Goal: Find specific page/section: Find specific page/section

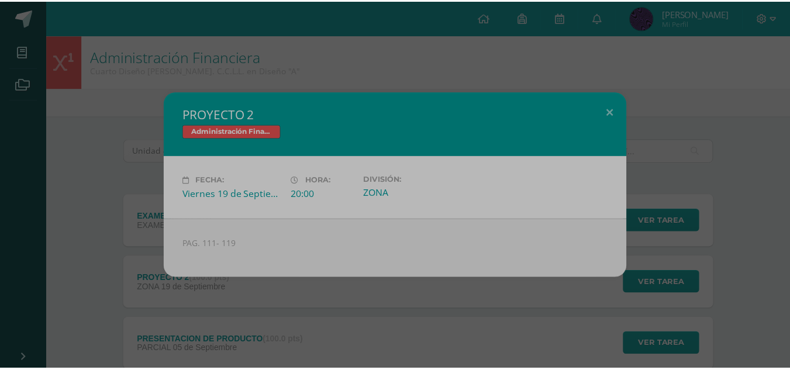
scroll to position [116, 0]
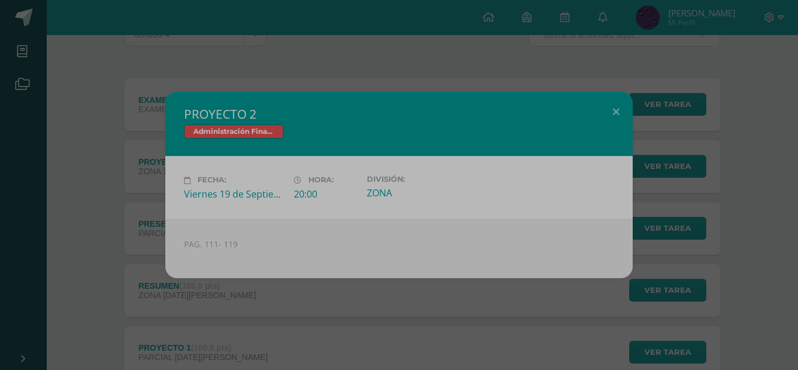
click at [463, 331] on div "PROYECTO 2 Administración Financiera Fecha: [DATE] Hora: 20:00 División:" at bounding box center [399, 185] width 798 height 370
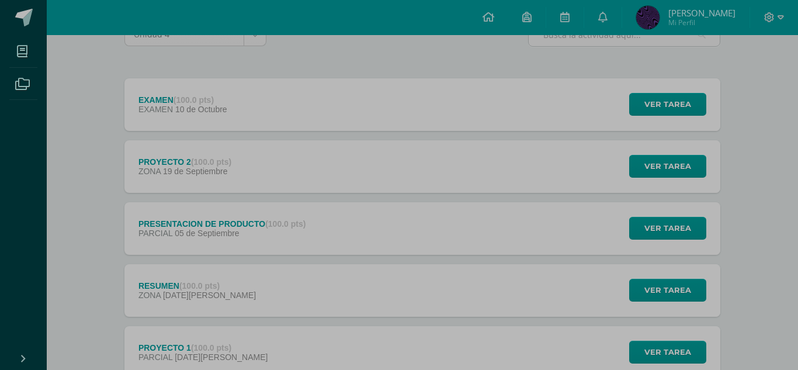
click at [463, 331] on div "PROYECTO 2 Administración Financiera Fecha: [DATE] Hora: 20:00 División:" at bounding box center [399, 185] width 798 height 370
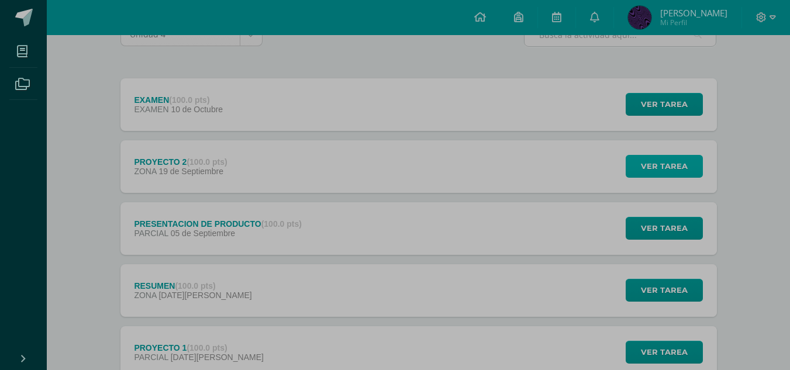
click at [625, 155] on button "Ver tarea" at bounding box center [663, 166] width 77 height 23
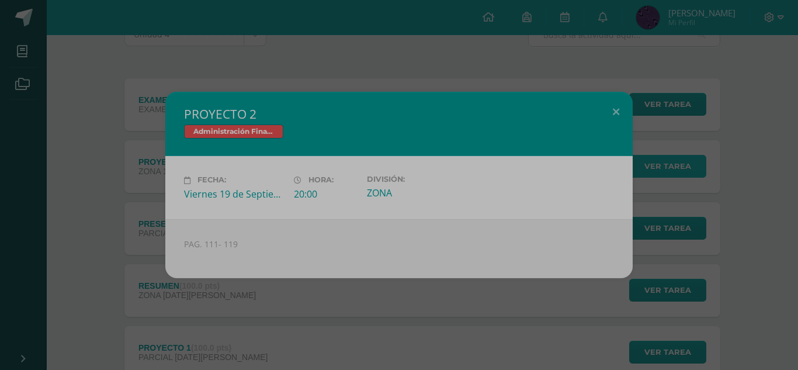
click at [629, 155] on button "Ver tarea" at bounding box center [667, 166] width 77 height 23
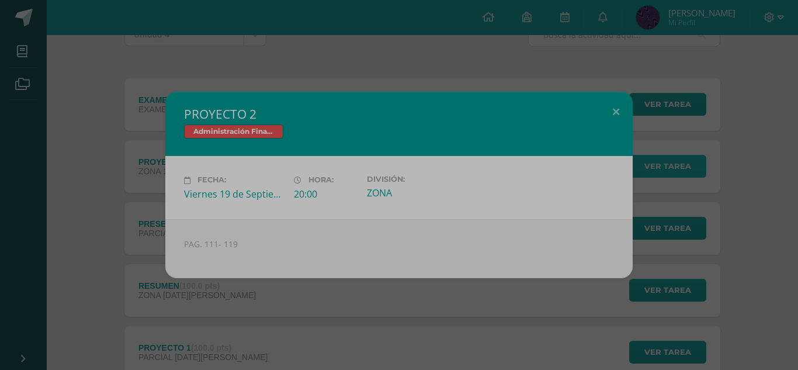
click at [629, 155] on button "Ver tarea" at bounding box center [667, 166] width 77 height 23
click at [463, 329] on div "PROYECTO 2 Administración Financiera Fecha: [DATE] Hora: 20:00 División:" at bounding box center [399, 185] width 798 height 370
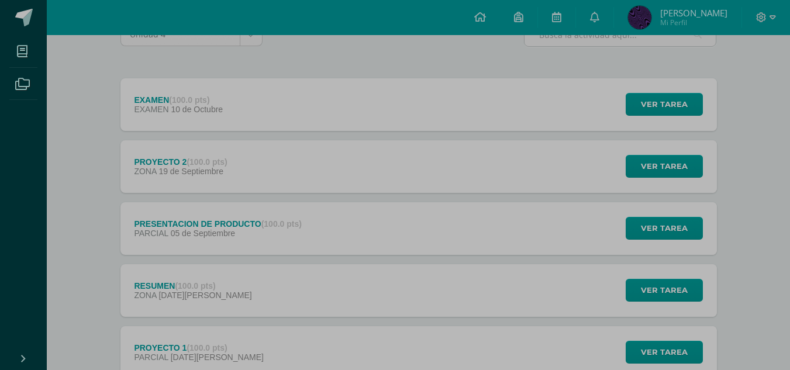
click at [459, 333] on div "PROYECTO 1 (100.0 pts) PARCIAL [DATE][PERSON_NAME] Ver tarea PROYECTO 1 Adminis…" at bounding box center [418, 352] width 596 height 53
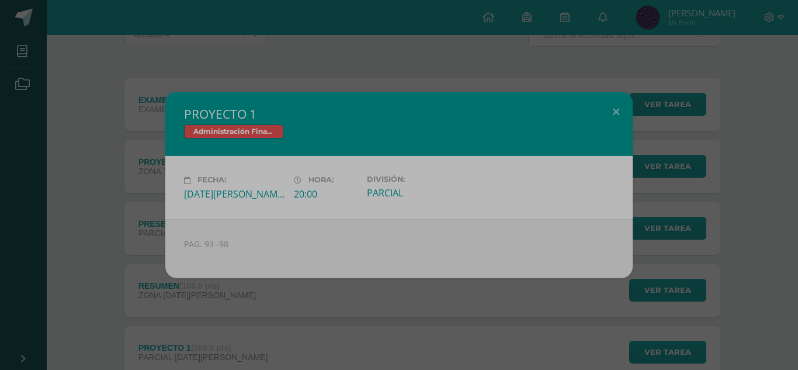
click at [459, 333] on div "PROYECTO 1 Administración Financiera Fecha: [DATE][PERSON_NAME] Hora: 20:00 Div…" at bounding box center [399, 185] width 798 height 370
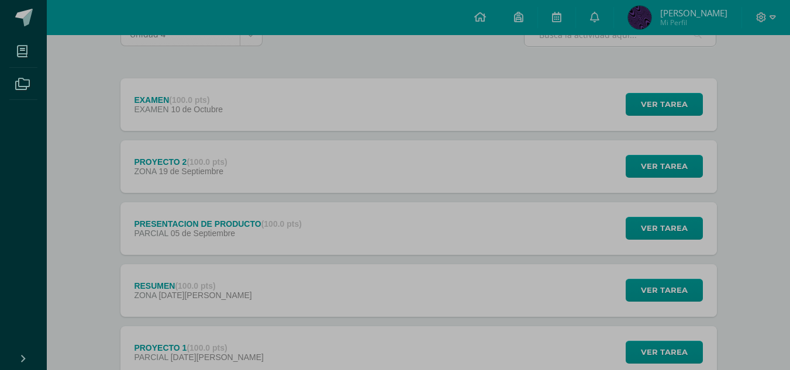
click at [451, 340] on div "PROYECTO 1 (100.0 pts) PARCIAL [DATE][PERSON_NAME] Ver tarea PROYECTO 1 Adminis…" at bounding box center [418, 352] width 596 height 53
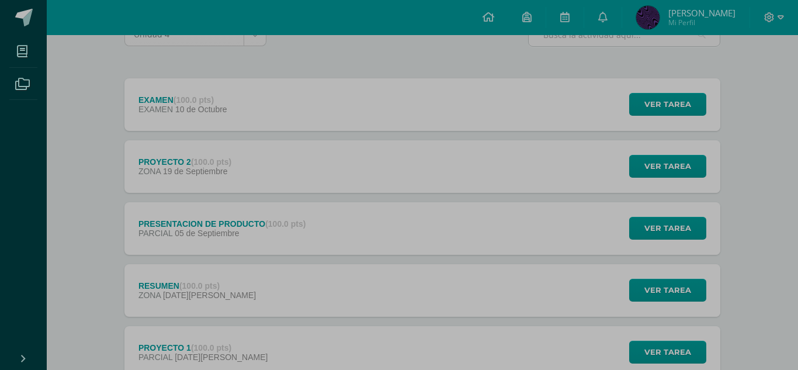
click at [451, 340] on div "PROYECTO 1 Administración Financiera Fecha: [DATE][PERSON_NAME] Hora: 20:00 Div…" at bounding box center [399, 185] width 798 height 370
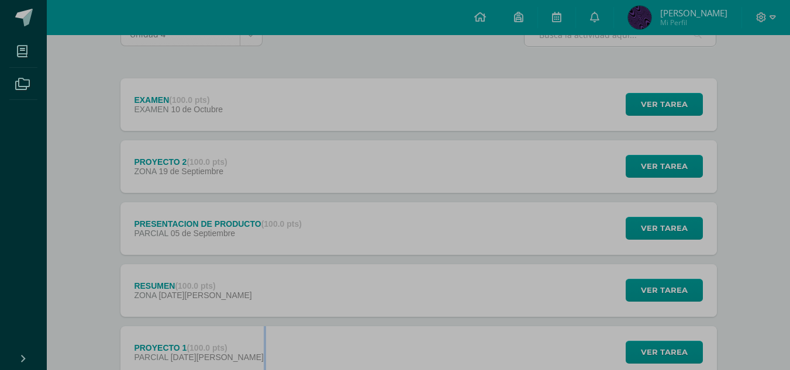
click at [451, 340] on div "PROYECTO 1 (100.0 pts) PARCIAL [DATE][PERSON_NAME] Ver tarea PROYECTO 1 Adminis…" at bounding box center [418, 352] width 596 height 53
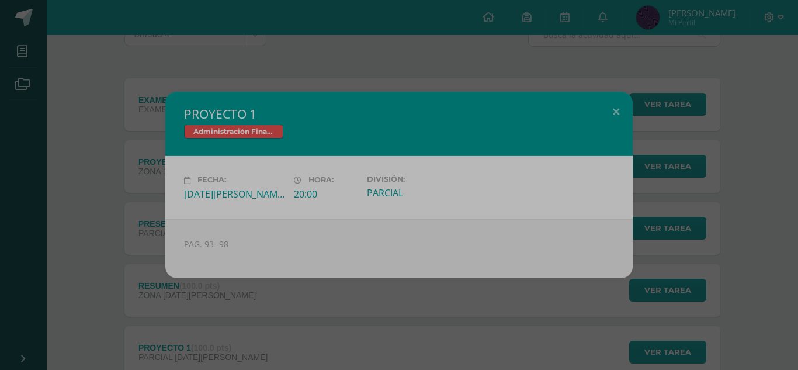
click at [451, 340] on div "PROYECTO 1 Administración Financiera Fecha: [DATE][PERSON_NAME] Hora: 20:00 Div…" at bounding box center [399, 185] width 798 height 370
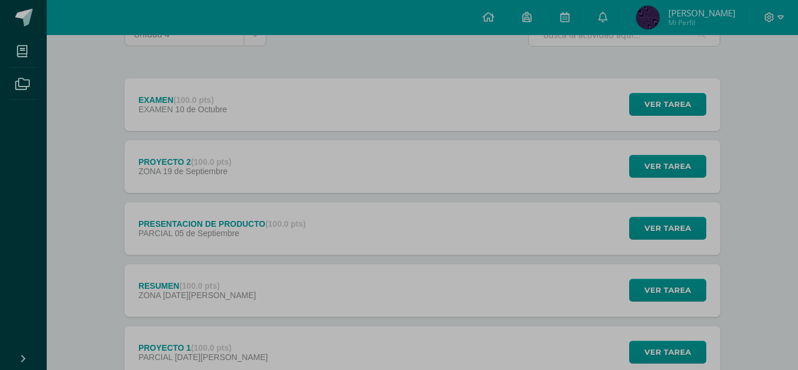
click at [451, 340] on div "PROYECTO 1 Administración Financiera Fecha: [DATE][PERSON_NAME] Hora: 20:00 Div…" at bounding box center [399, 185] width 798 height 370
click at [451, 340] on div "PROYECTO 1 (100.0 pts) PARCIAL [DATE][PERSON_NAME] Ver tarea PROYECTO 1 Adminis…" at bounding box center [422, 352] width 596 height 53
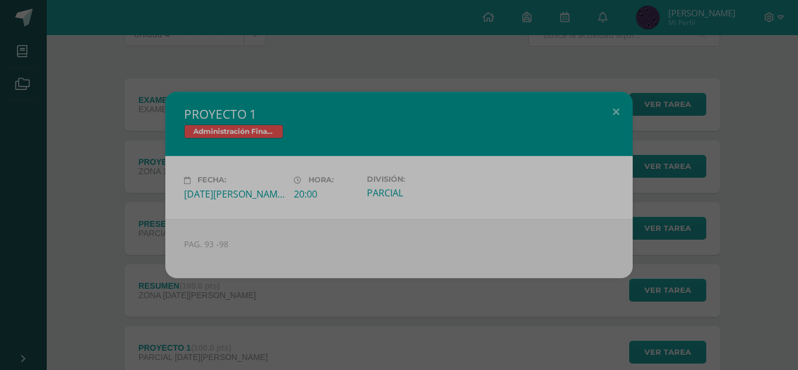
click at [451, 340] on div "PROYECTO 1 Administración Financiera Fecha: [DATE][PERSON_NAME] Hora: 20:00 Div…" at bounding box center [399, 185] width 798 height 370
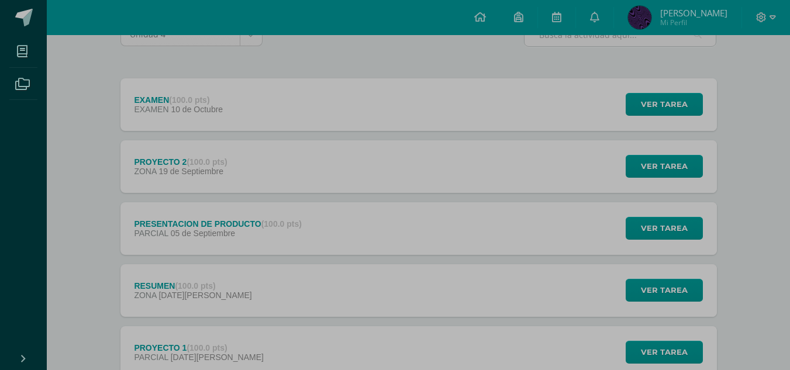
click at [438, 333] on div "PROYECTO 1 (100.0 pts) PARCIAL [DATE][PERSON_NAME] Ver tarea PROYECTO 1 Adminis…" at bounding box center [418, 352] width 596 height 53
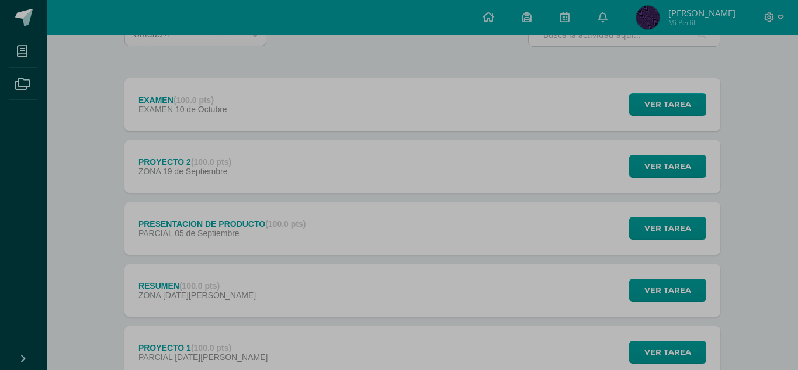
click at [438, 333] on div "PROYECTO 1 Administración Financiera Fecha: [DATE][PERSON_NAME] Hora: 20:00 Div…" at bounding box center [399, 185] width 798 height 370
